Goal: Task Accomplishment & Management: Manage account settings

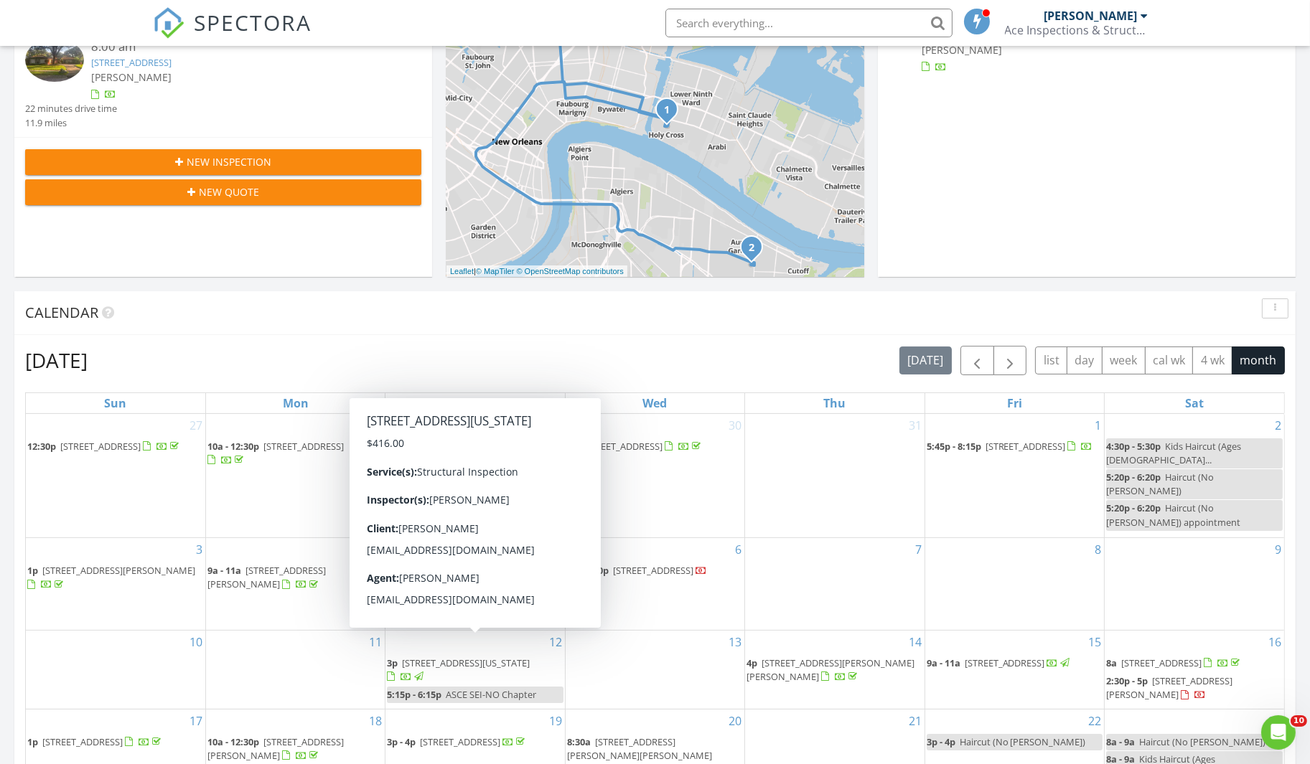
scroll to position [328, 0]
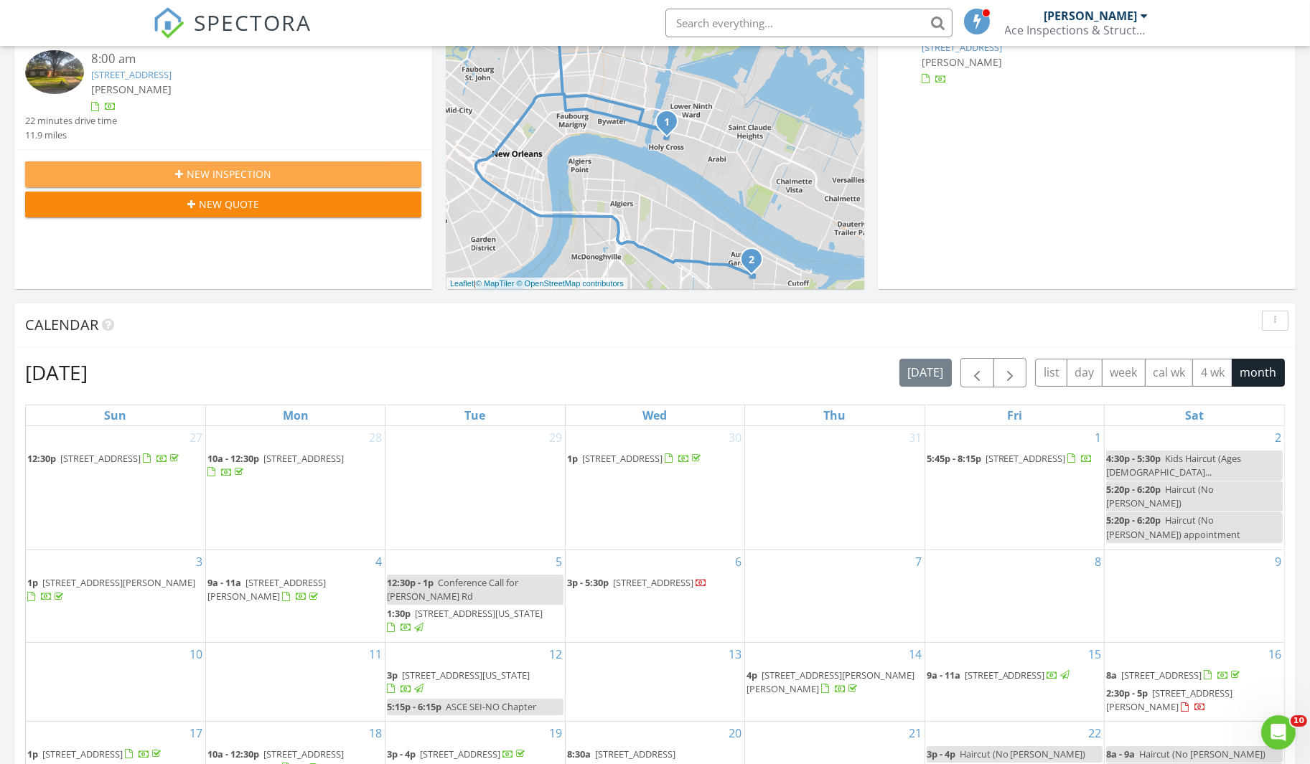
click at [290, 174] on div "New Inspection" at bounding box center [223, 174] width 373 height 15
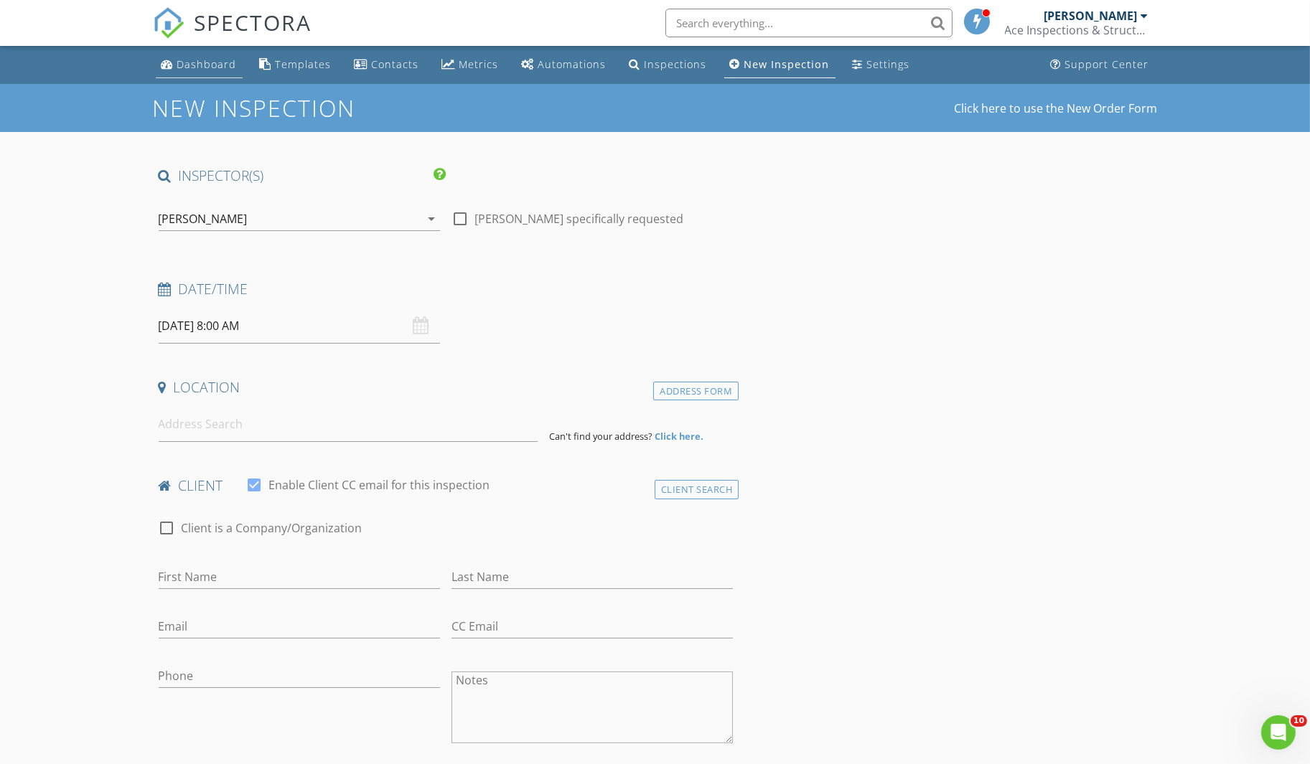
click at [202, 70] on div "Dashboard" at bounding box center [207, 64] width 60 height 14
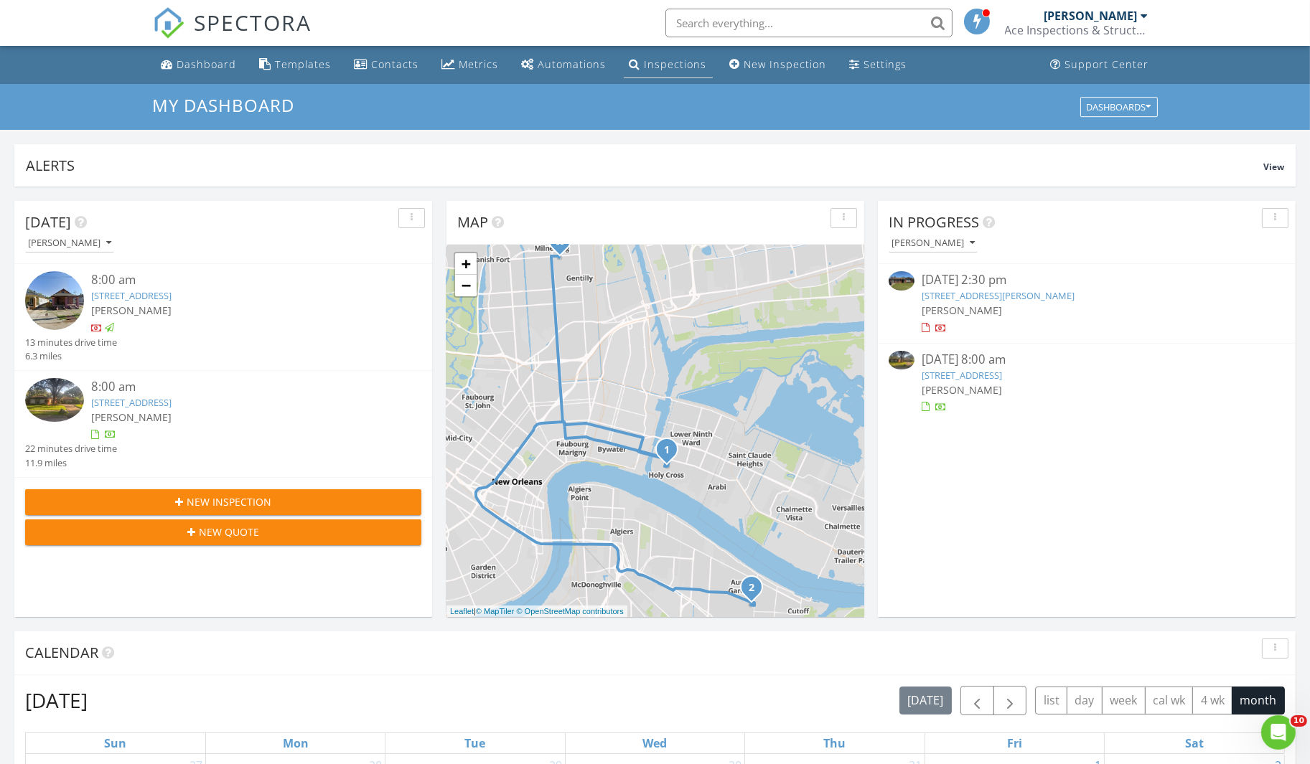
click at [651, 63] on div "Inspections" at bounding box center [675, 64] width 62 height 14
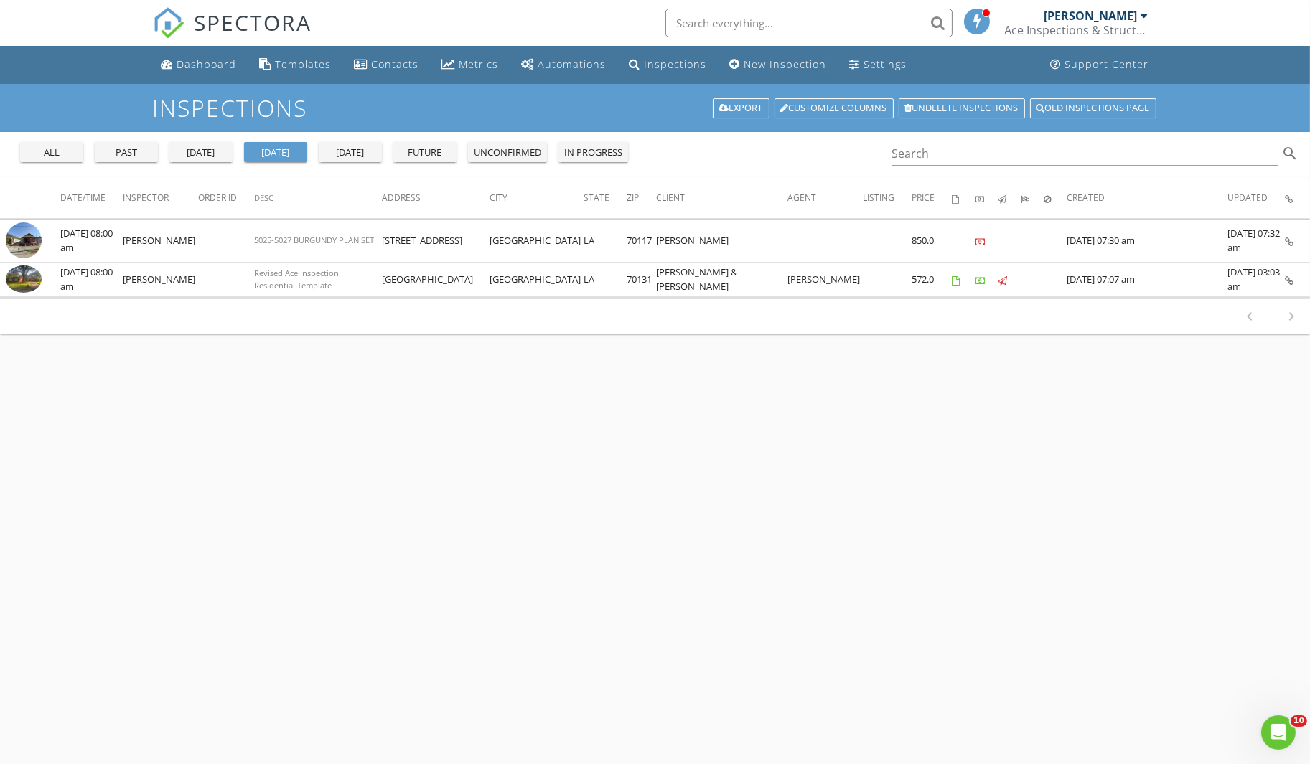
click at [47, 149] on div "all" at bounding box center [52, 153] width 52 height 14
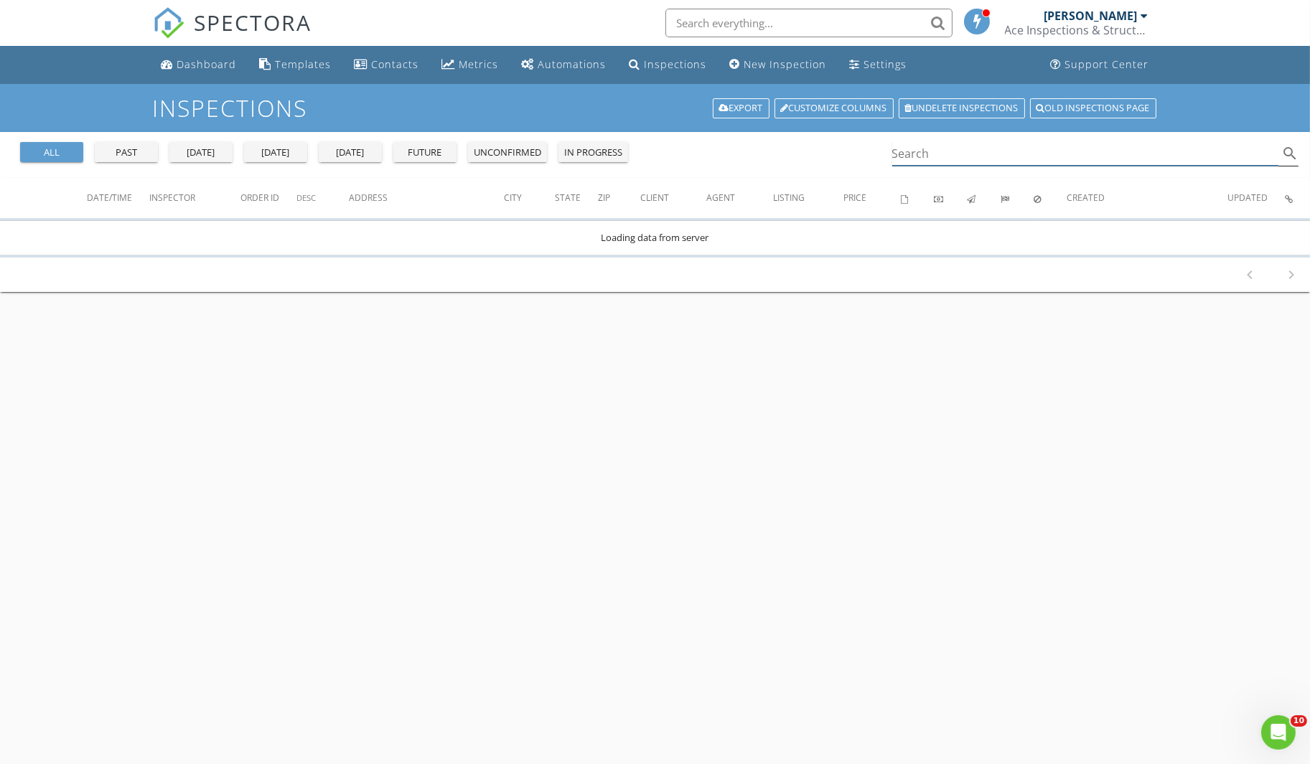
click at [1003, 156] on input "Search" at bounding box center [1085, 154] width 387 height 24
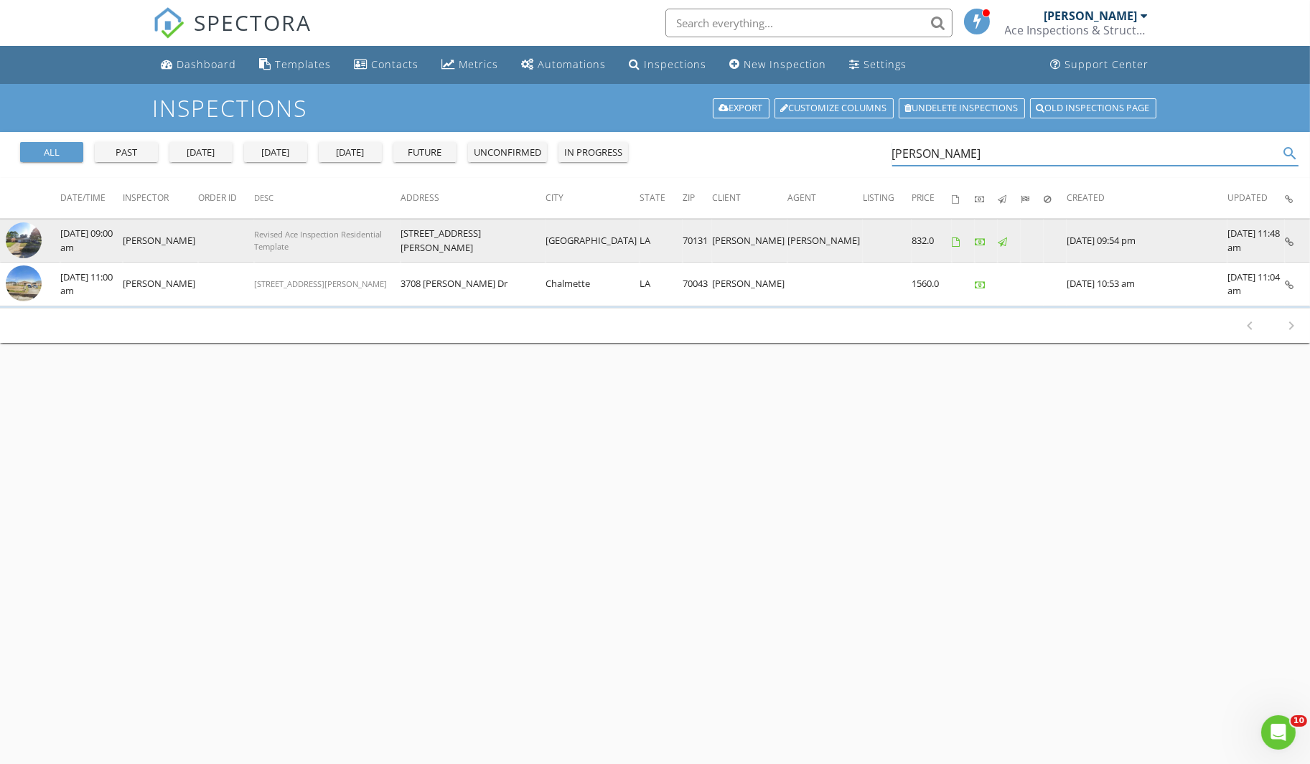
type input "[PERSON_NAME]"
click at [9, 239] on img at bounding box center [24, 240] width 36 height 36
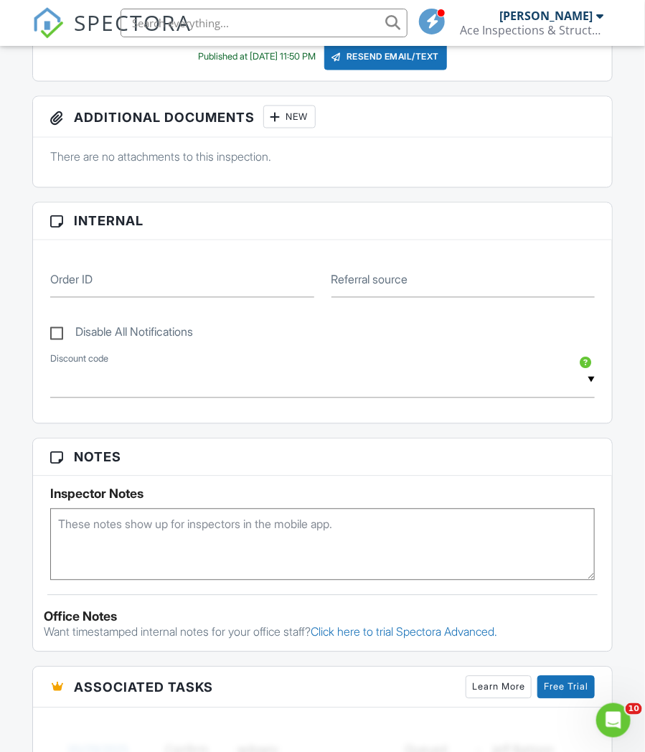
scroll to position [164, 0]
